Goal: Task Accomplishment & Management: Complete application form

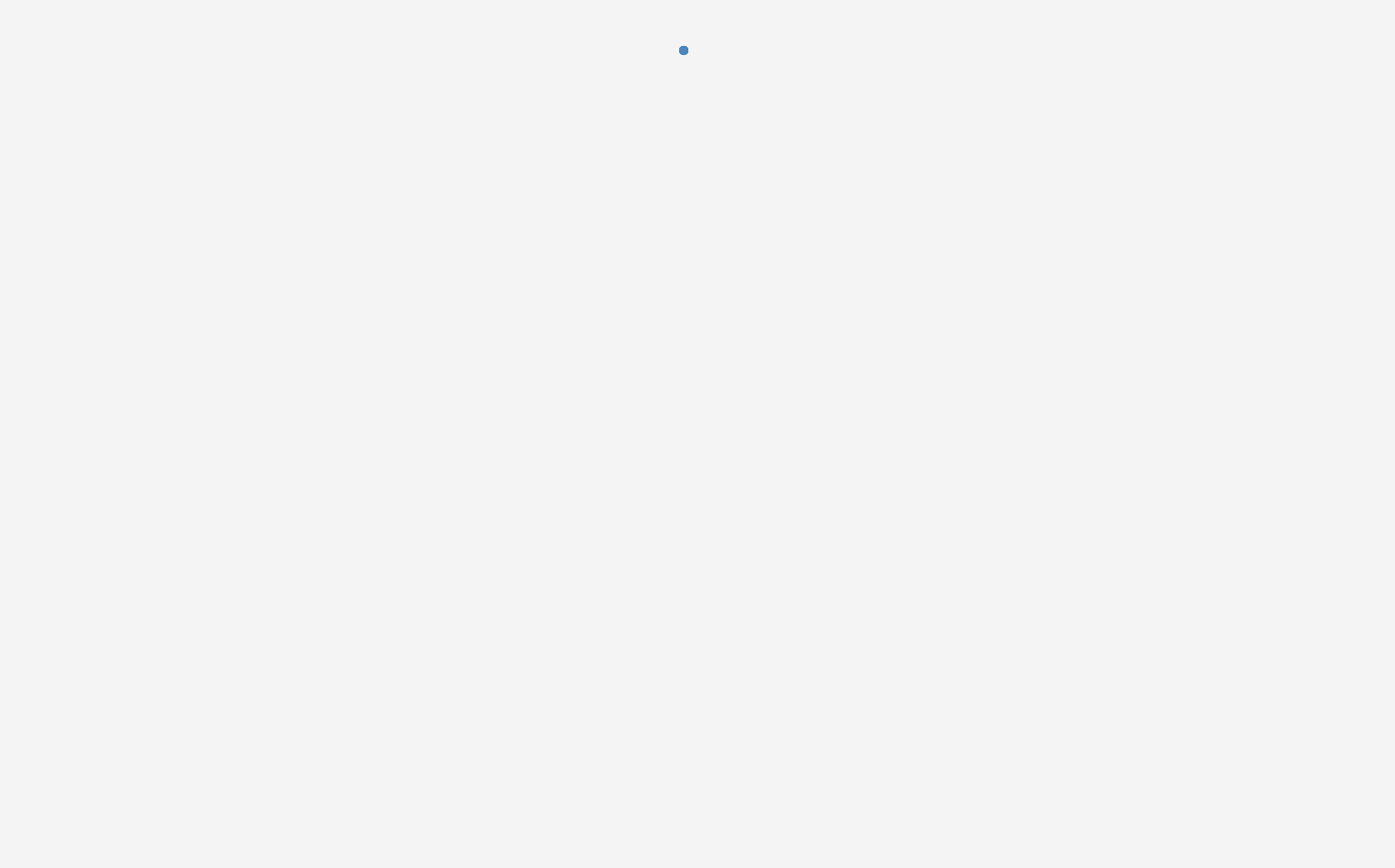
click at [1244, 304] on div at bounding box center [698, 434] width 1395 height 868
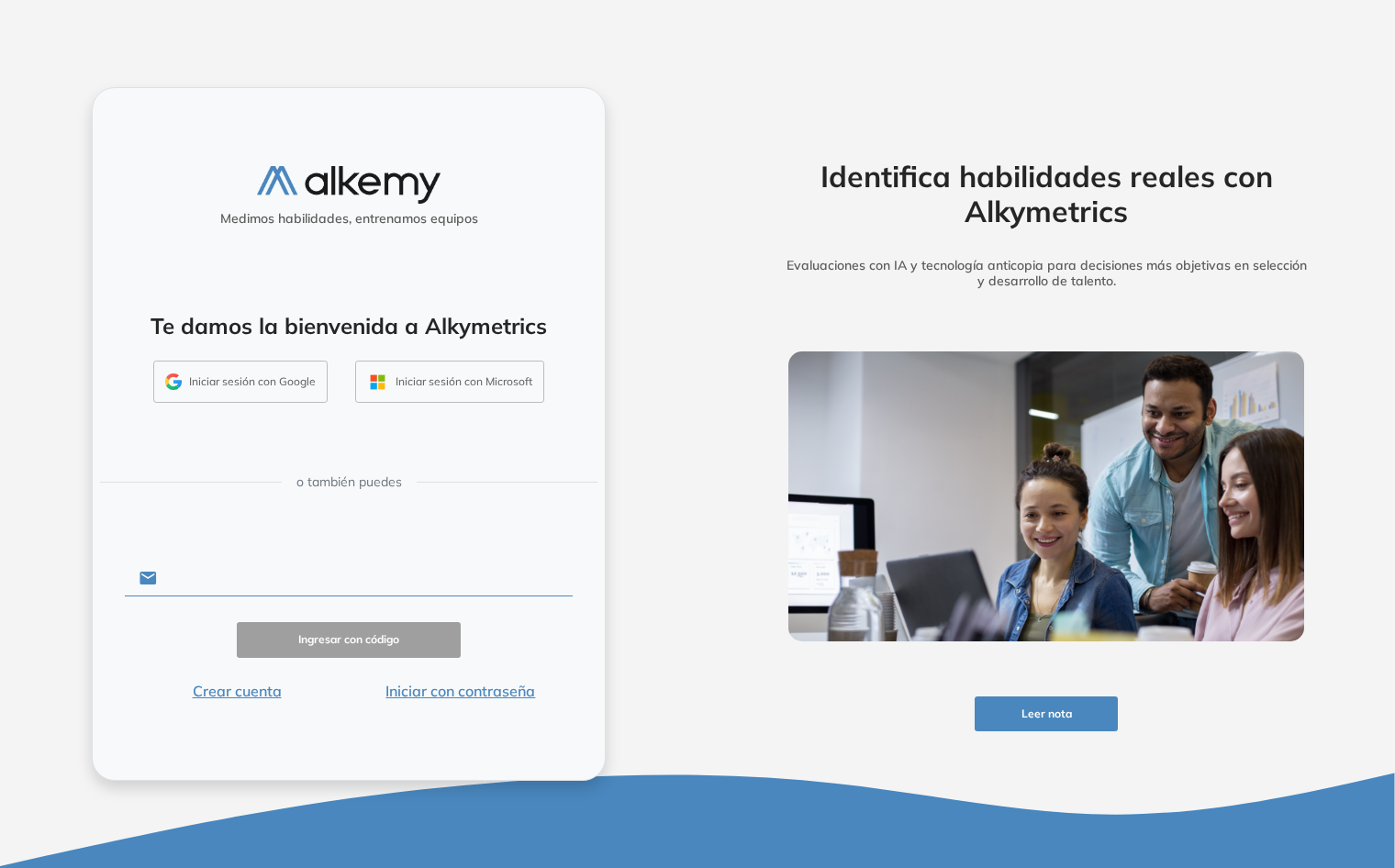
click at [299, 589] on input "text" at bounding box center [364, 578] width 416 height 35
type input "**********"
click at [376, 632] on button "Ingresar con código" at bounding box center [348, 640] width 224 height 36
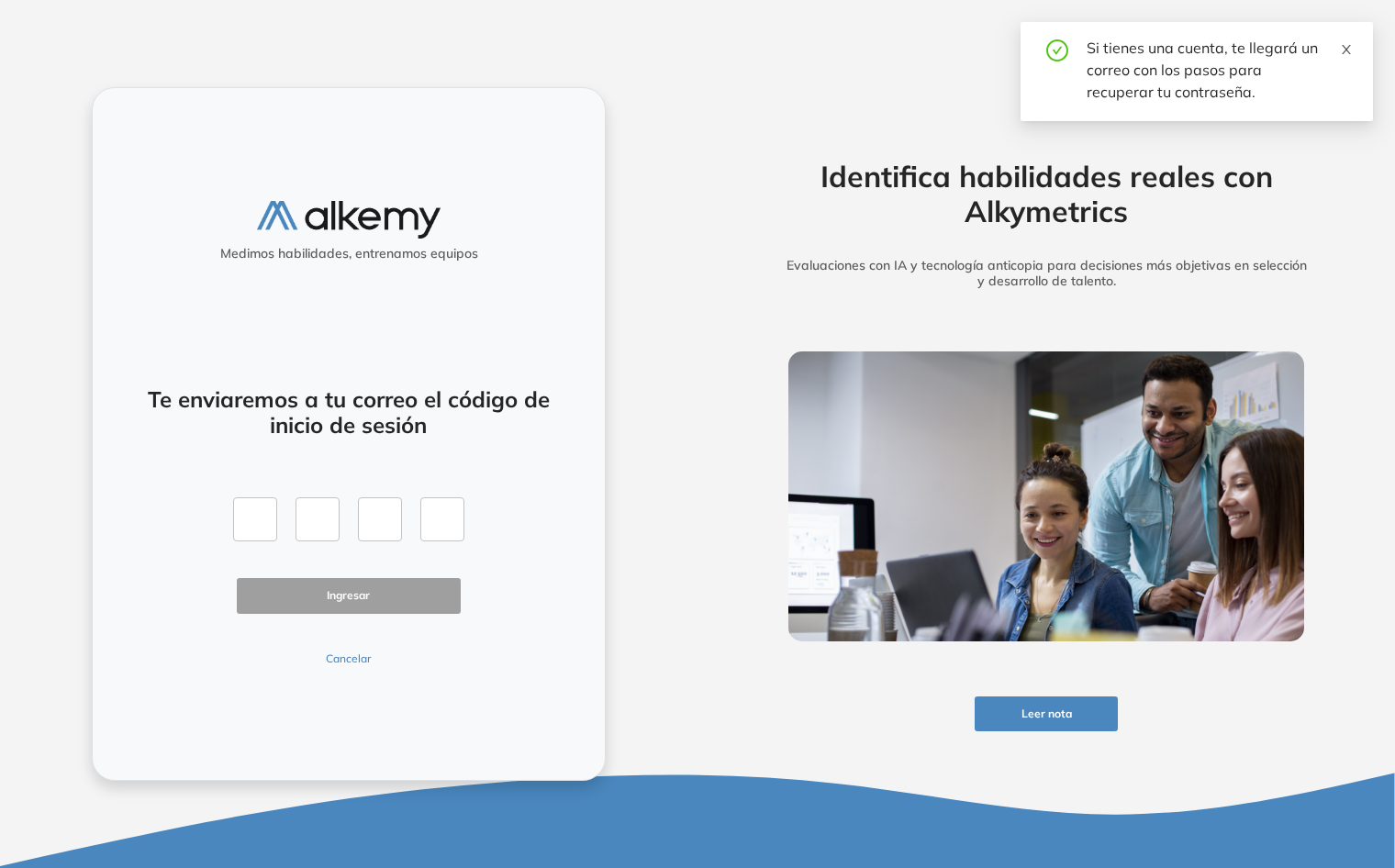
click at [1350, 44] on icon "close" at bounding box center [1347, 50] width 13 height 13
click at [1309, 308] on div "Identifica habilidades reales con Alkymetrics Evaluaciones con IA y tecnología …" at bounding box center [1047, 434] width 588 height 694
click at [254, 515] on input "text" at bounding box center [254, 519] width 44 height 44
type input "*"
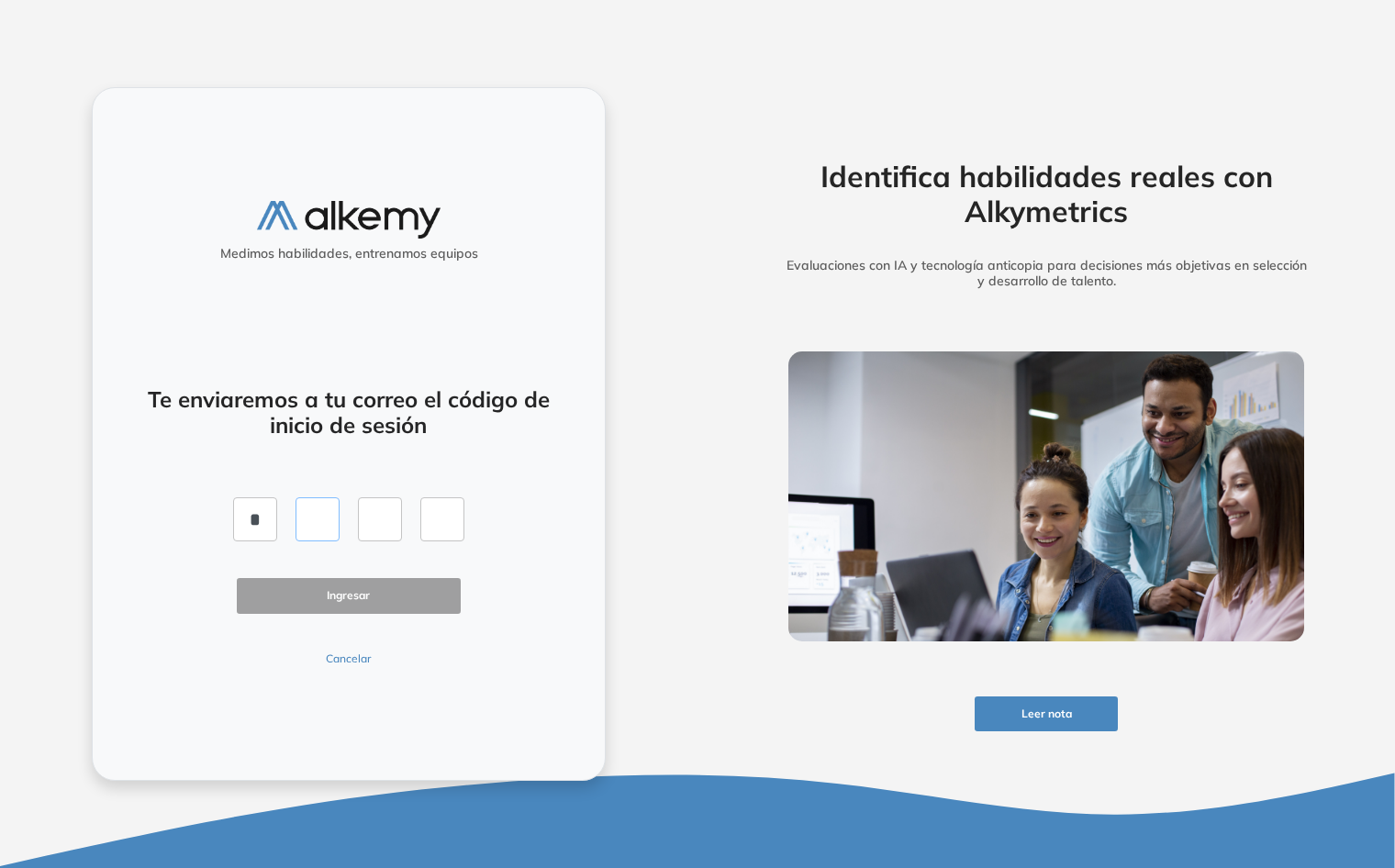
type input "*"
click at [331, 586] on button "Ingresar" at bounding box center [348, 596] width 224 height 36
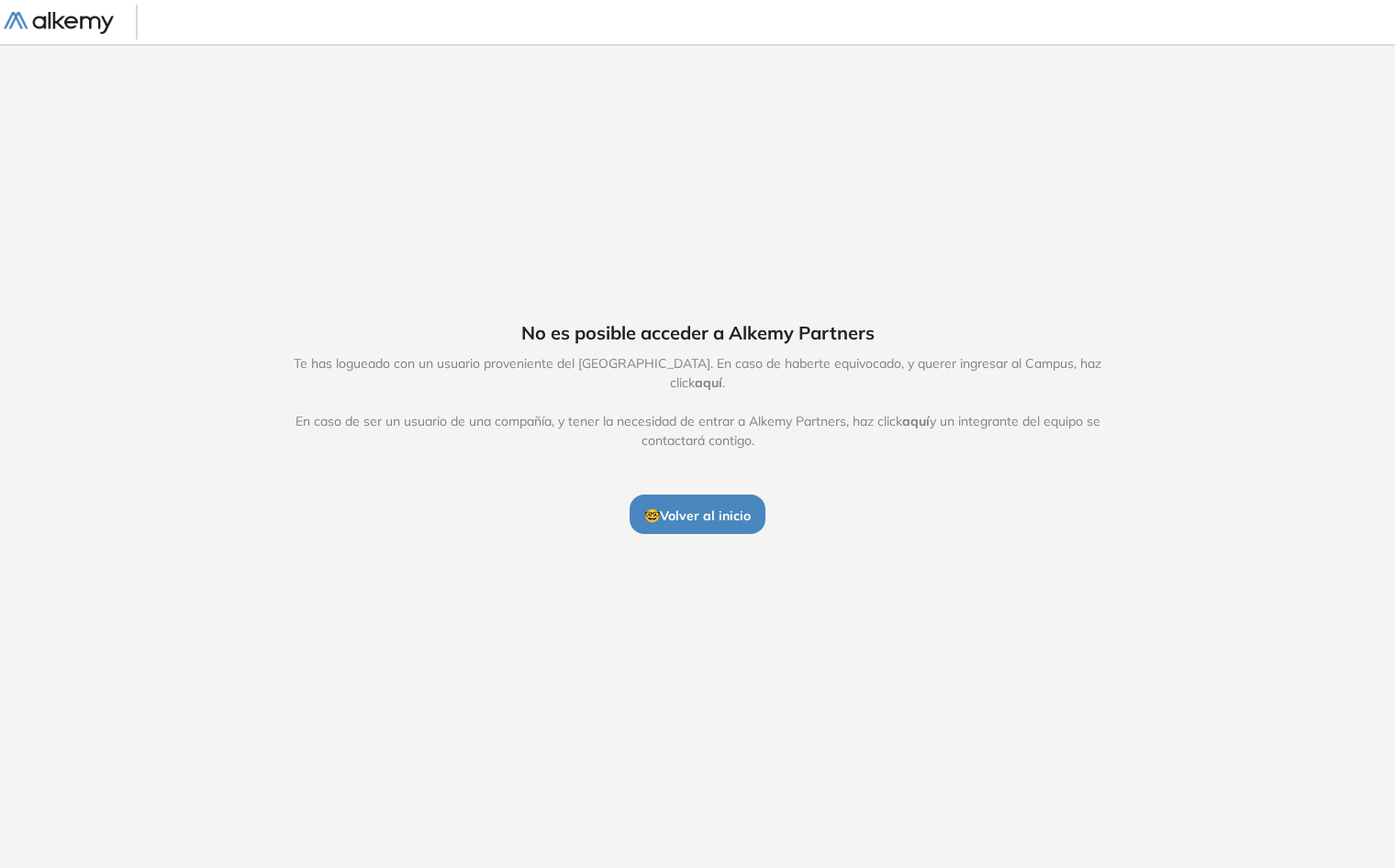
click at [1140, 268] on div "No es posible acceder a Alkemy Partners Te has logueado con un usuario provenie…" at bounding box center [698, 427] width 1395 height 766
click at [713, 508] on span "🤓 Volver al inicio" at bounding box center [698, 516] width 106 height 17
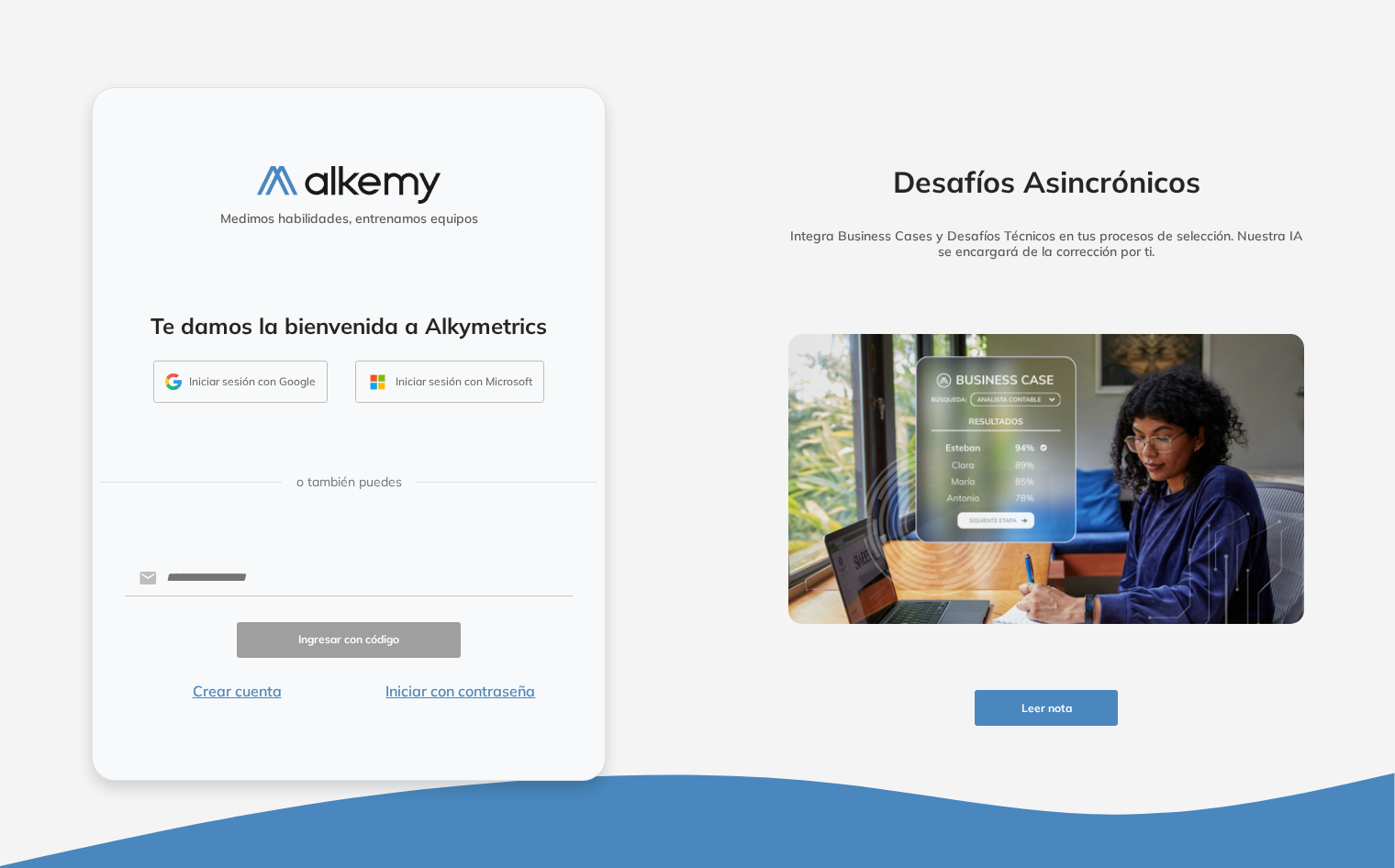
click at [706, 235] on div "Desafíos Asincrónicos Integra Business Cases y Desafíos Técnicos en tus proceso…" at bounding box center [1046, 434] width 698 height 868
click at [245, 565] on input "text" at bounding box center [364, 578] width 416 height 35
click at [714, 129] on div "Desafíos Asincrónicos Integra Business Cases y Desafíos Técnicos en tus proceso…" at bounding box center [1046, 434] width 698 height 868
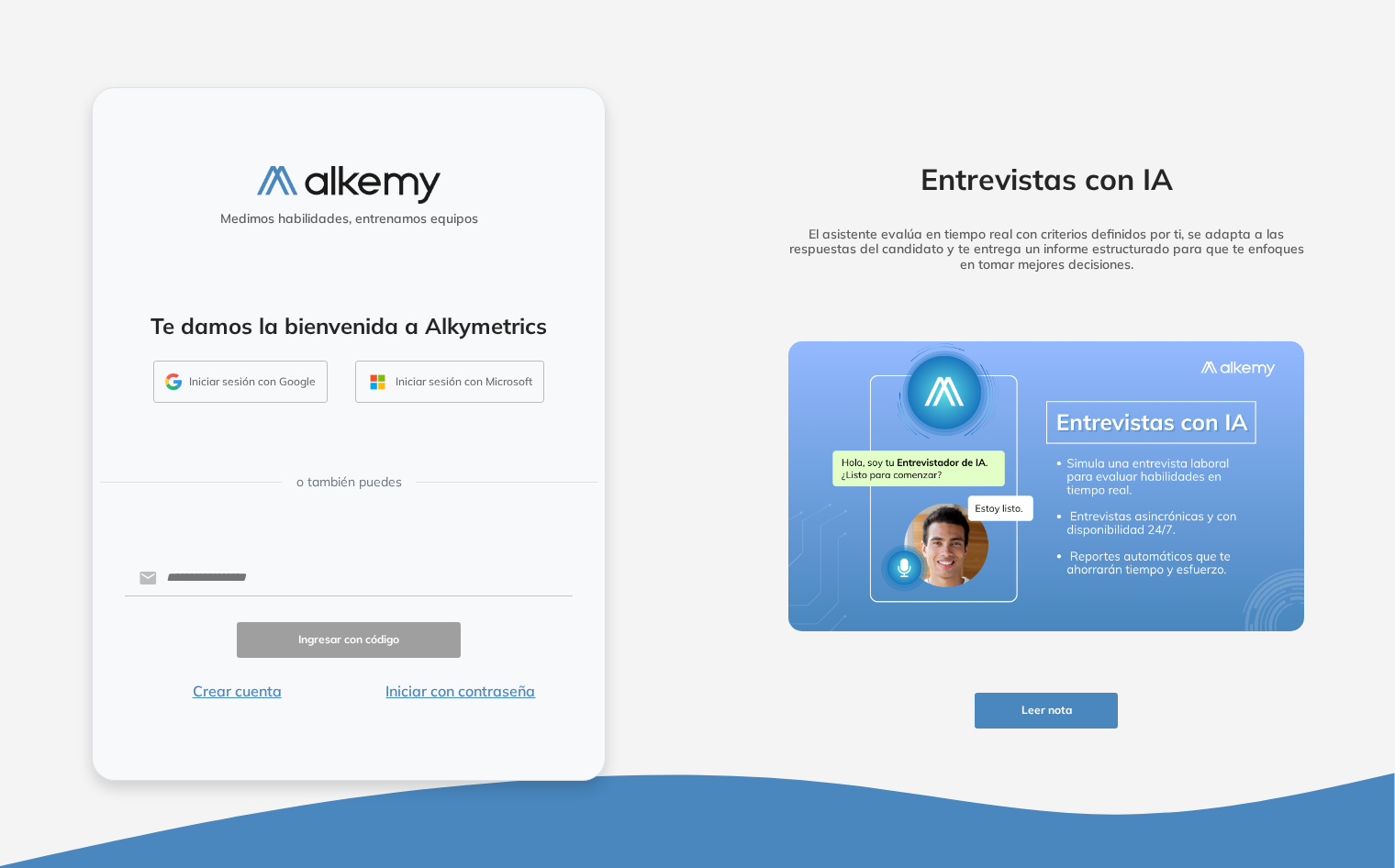
click at [1053, 709] on button "Leer nota" at bounding box center [1047, 710] width 144 height 36
click at [256, 382] on button "Iniciar sesión con Google" at bounding box center [240, 381] width 175 height 42
